Goal: Download file/media

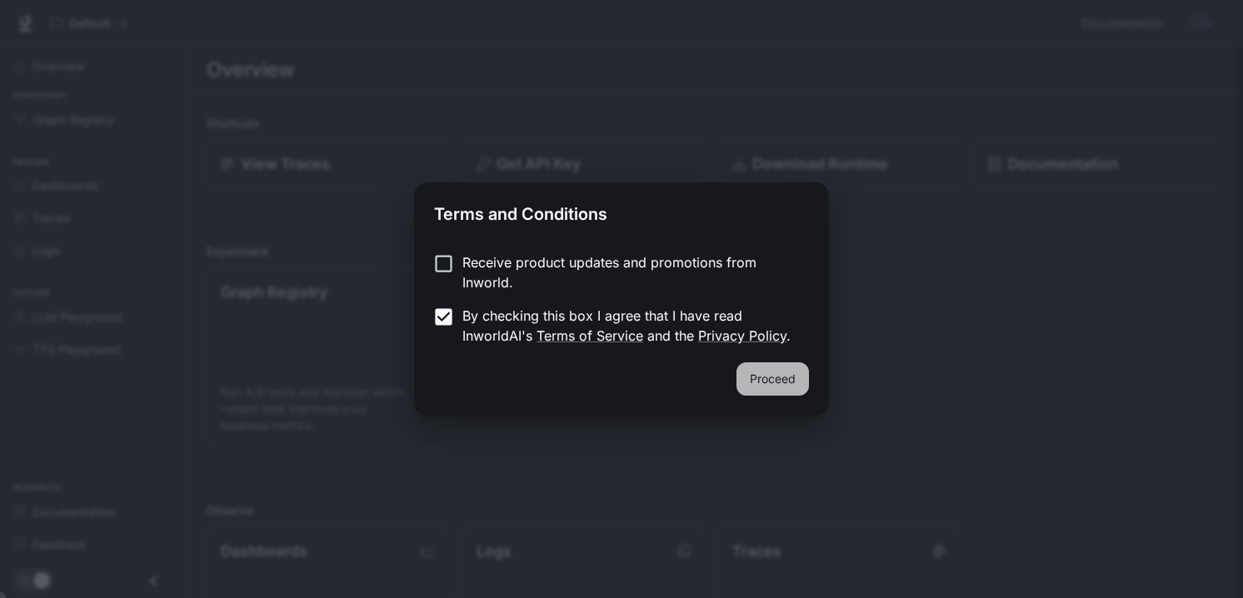
click at [770, 378] on button "Proceed" at bounding box center [773, 379] width 73 height 33
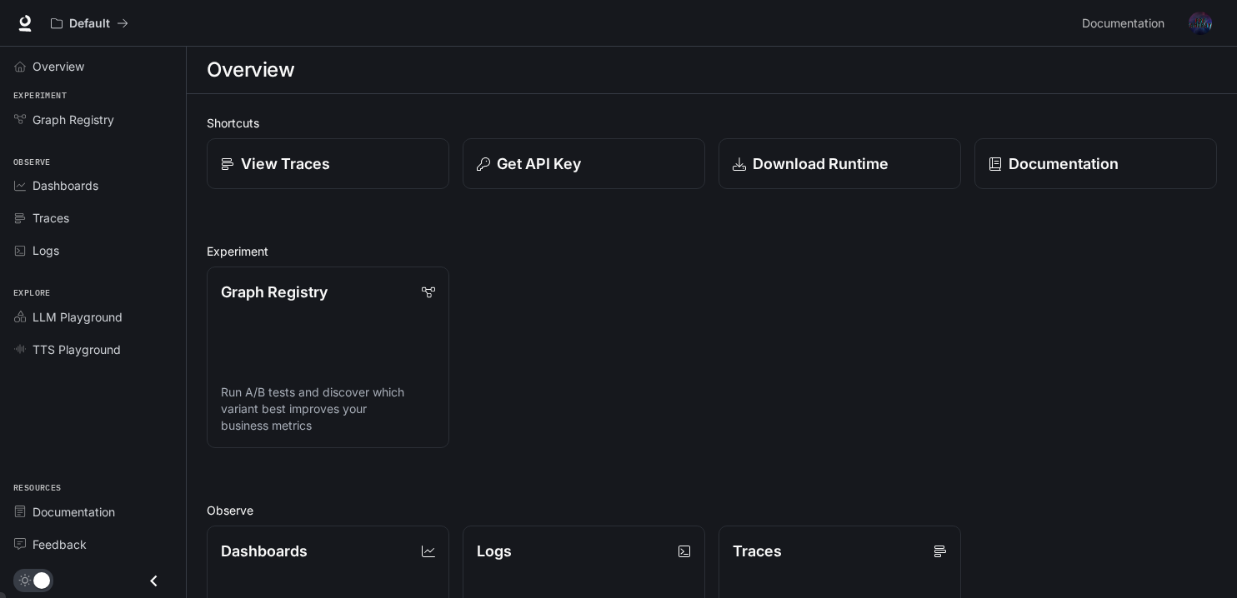
drag, startPoint x: 600, startPoint y: 0, endPoint x: 568, endPoint y: 39, distance: 50.4
click at [568, 39] on div "Default" at bounding box center [559, 23] width 1032 height 33
click at [75, 72] on span "Overview" at bounding box center [59, 67] width 52 height 18
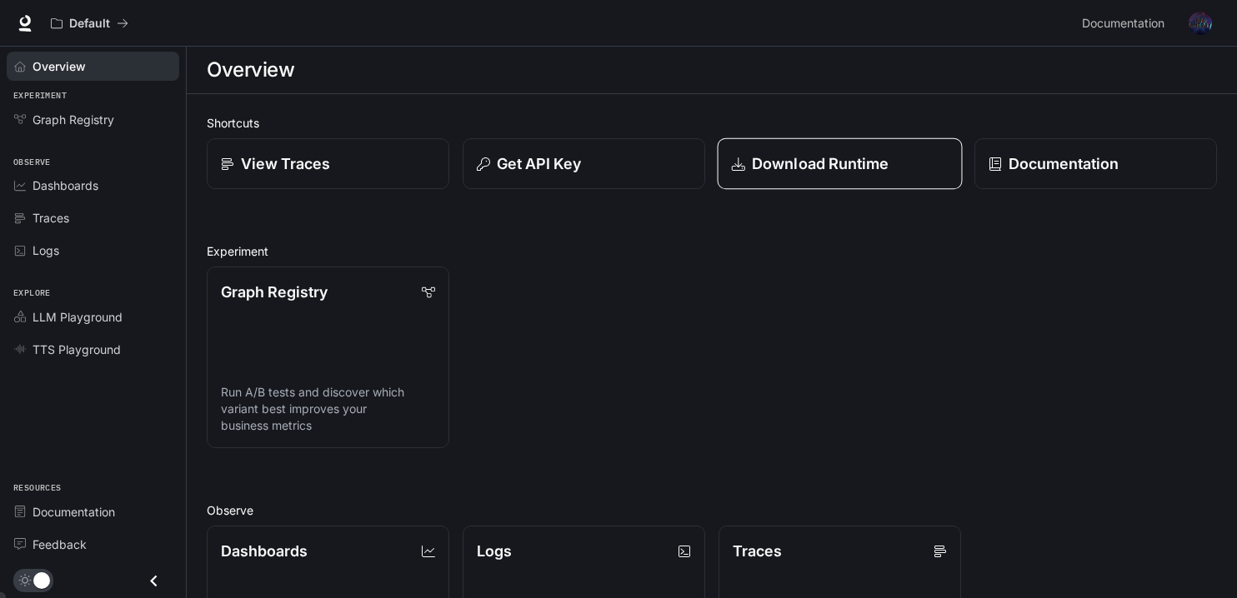
click at [854, 161] on p "Download Runtime" at bounding box center [821, 164] width 138 height 23
